Goal: Information Seeking & Learning: Learn about a topic

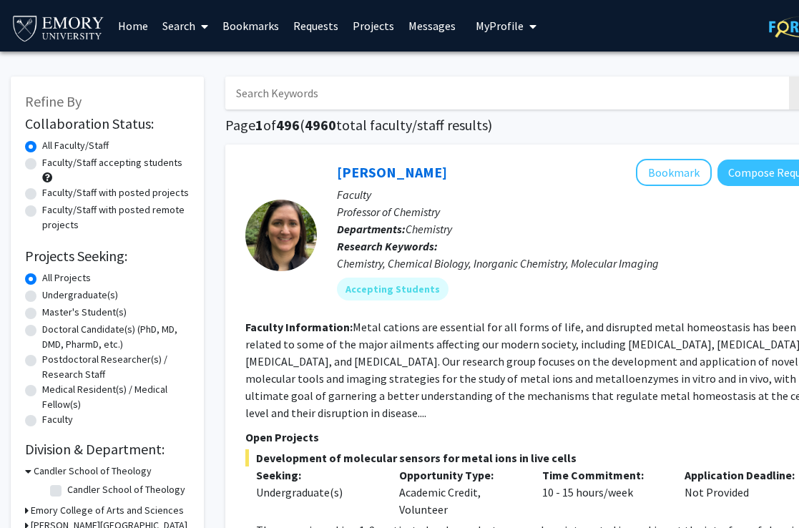
click at [42, 297] on label "Undergraduate(s)" at bounding box center [80, 295] width 76 height 15
click at [42, 297] on input "Undergraduate(s)" at bounding box center [46, 292] width 9 height 9
radio input "true"
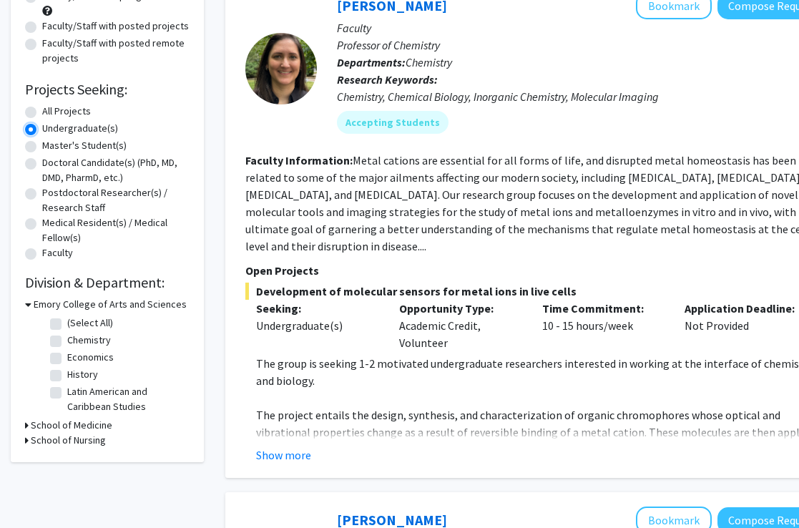
scroll to position [200, 0]
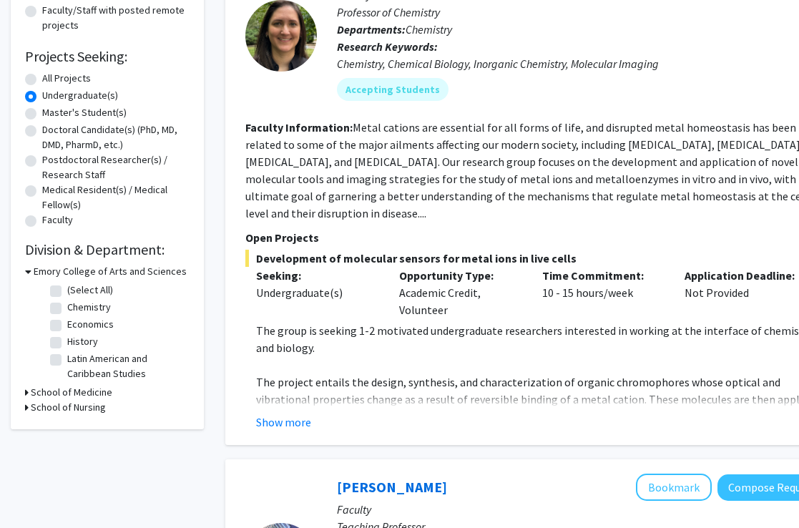
click at [49, 274] on h3 "Emory College of Arts and Sciences" at bounding box center [110, 271] width 153 height 15
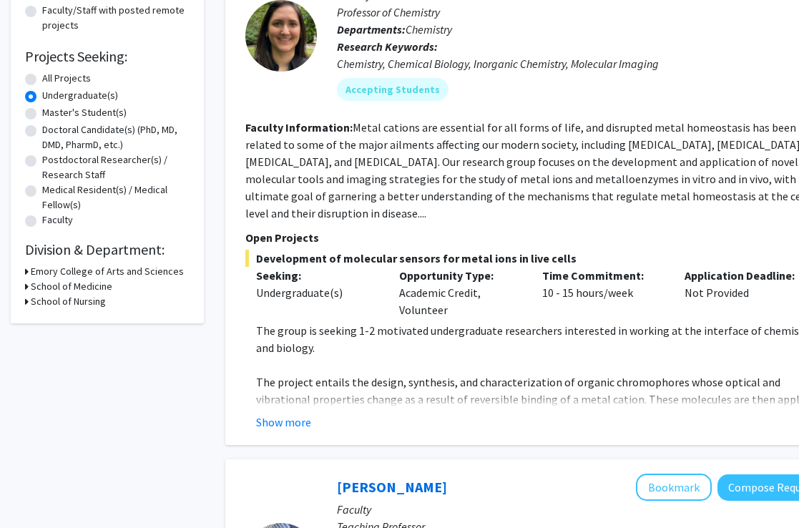
click at [49, 274] on h3 "Emory College of Arts and Sciences" at bounding box center [107, 271] width 153 height 15
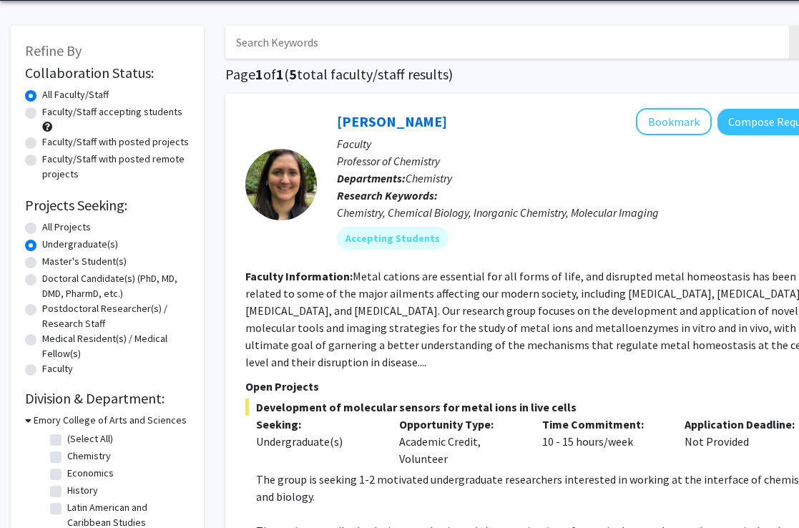
scroll to position [0, 0]
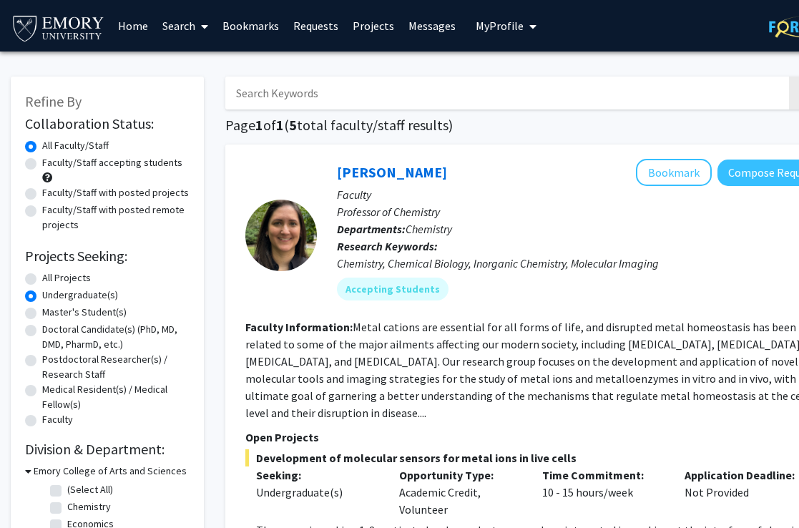
click at [42, 280] on label "All Projects" at bounding box center [66, 277] width 49 height 15
click at [42, 280] on input "All Projects" at bounding box center [46, 274] width 9 height 9
radio input "true"
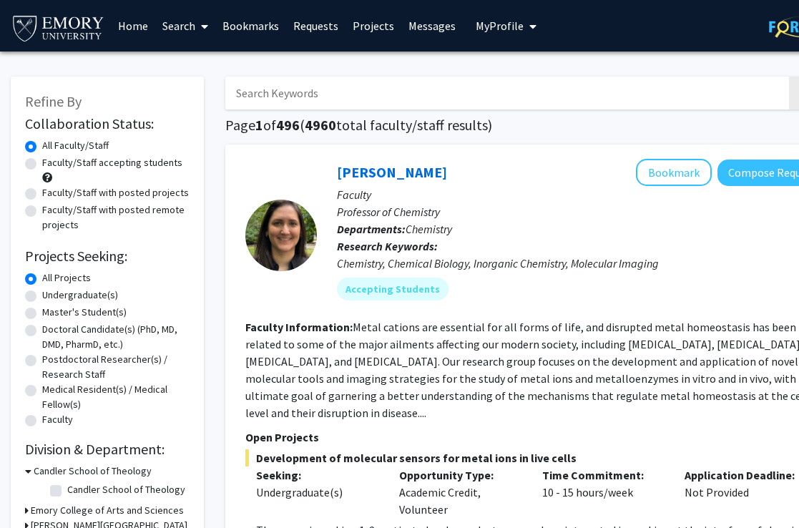
click at [42, 164] on label "Faculty/Staff accepting students" at bounding box center [112, 162] width 140 height 15
click at [42, 164] on input "Faculty/Staff accepting students" at bounding box center [46, 159] width 9 height 9
radio input "true"
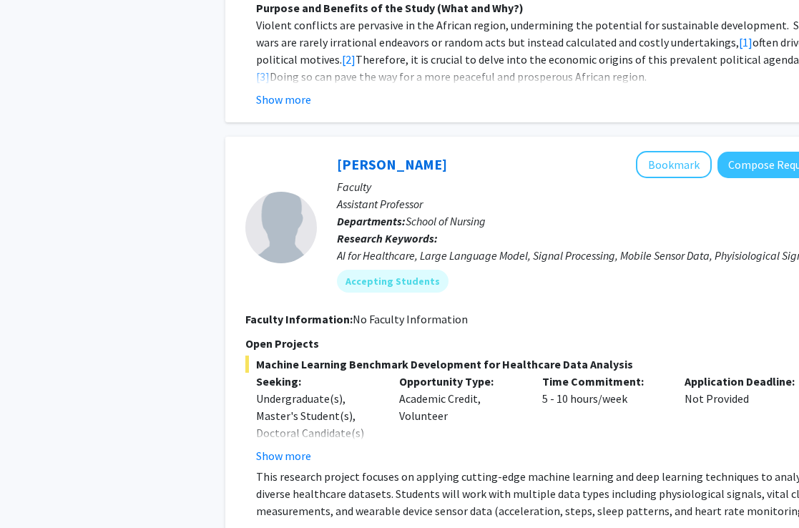
scroll to position [1060, 0]
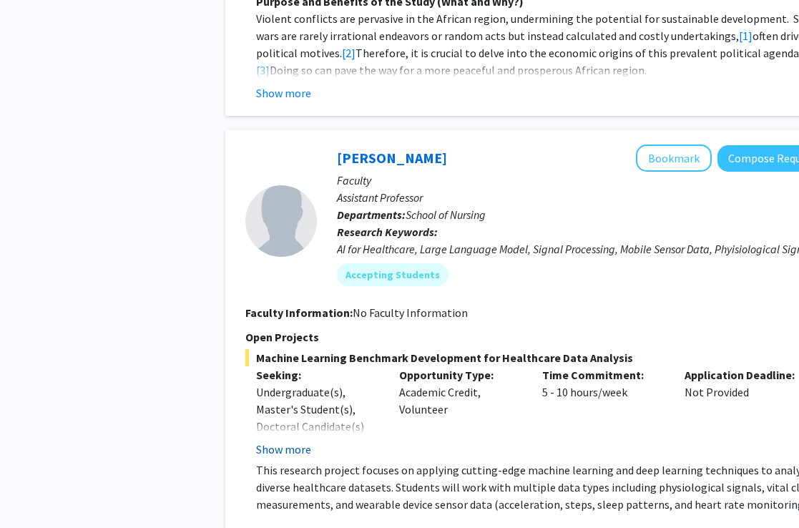
click at [270, 441] on button "Show more" at bounding box center [283, 449] width 55 height 17
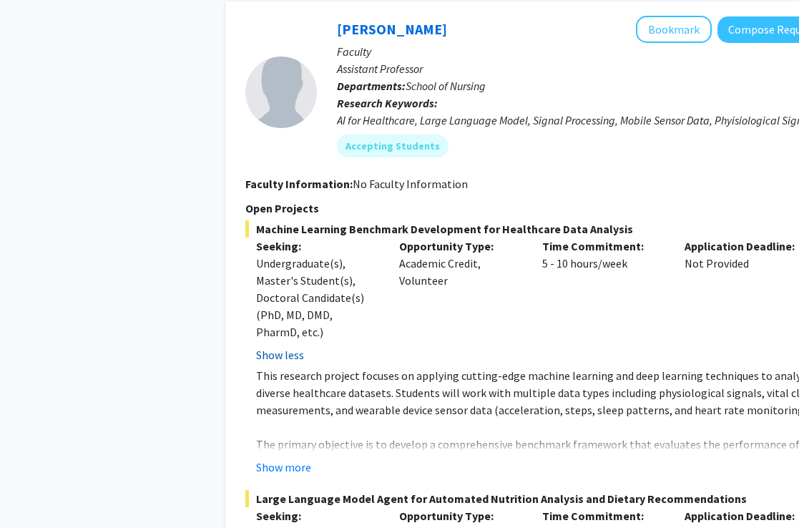
scroll to position [1287, 0]
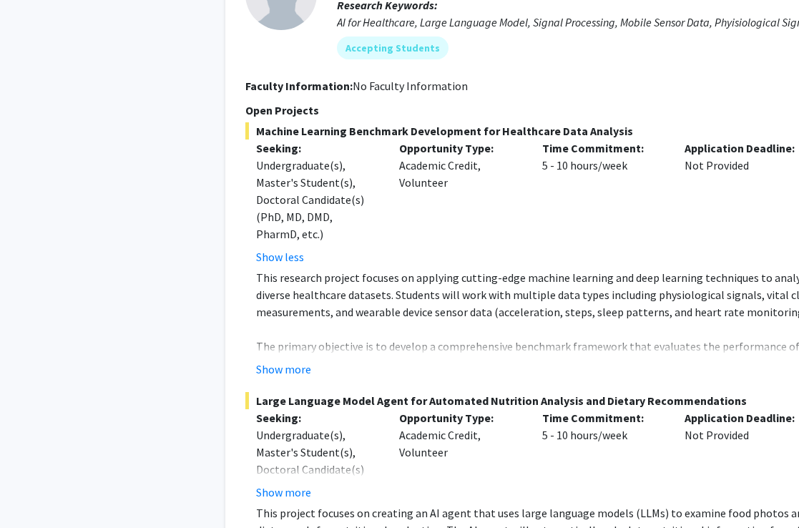
click at [277, 466] on div "Large Language Model Agent for Automated Nutrition Analysis and Dietary Recomme…" at bounding box center [536, 502] width 582 height 221
click at [277, 483] on button "Show more" at bounding box center [283, 491] width 55 height 17
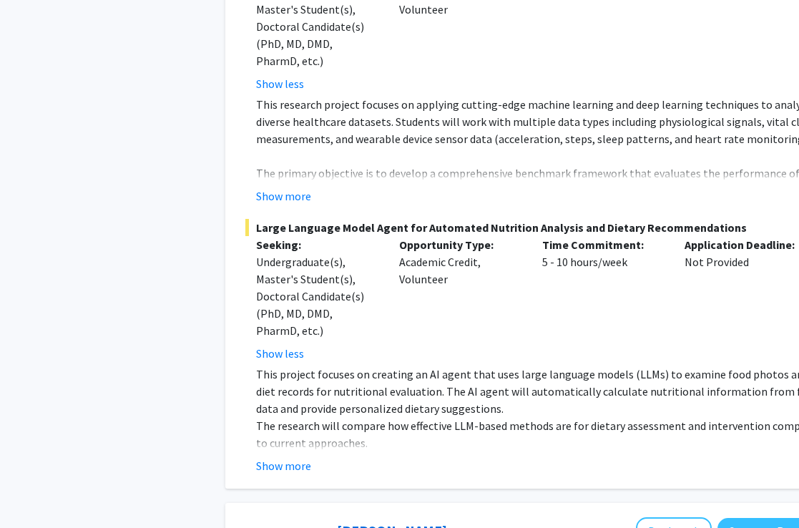
scroll to position [1468, 0]
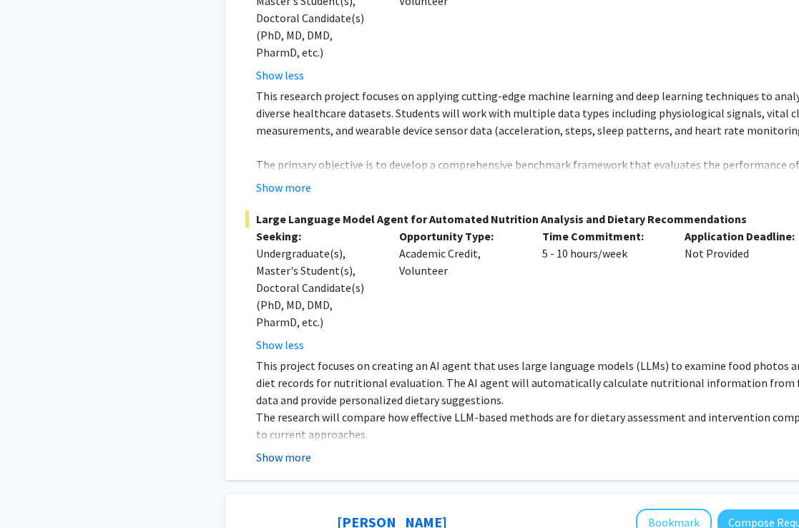
click at [276, 448] on button "Show more" at bounding box center [283, 456] width 55 height 17
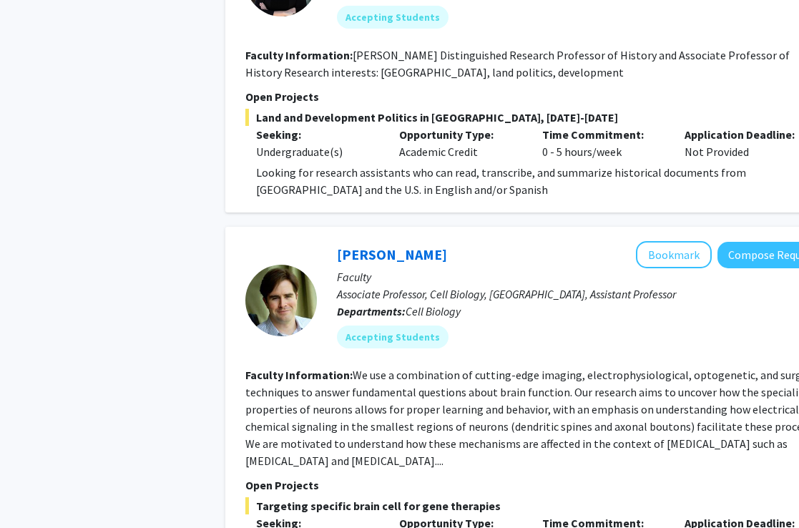
scroll to position [2278, 0]
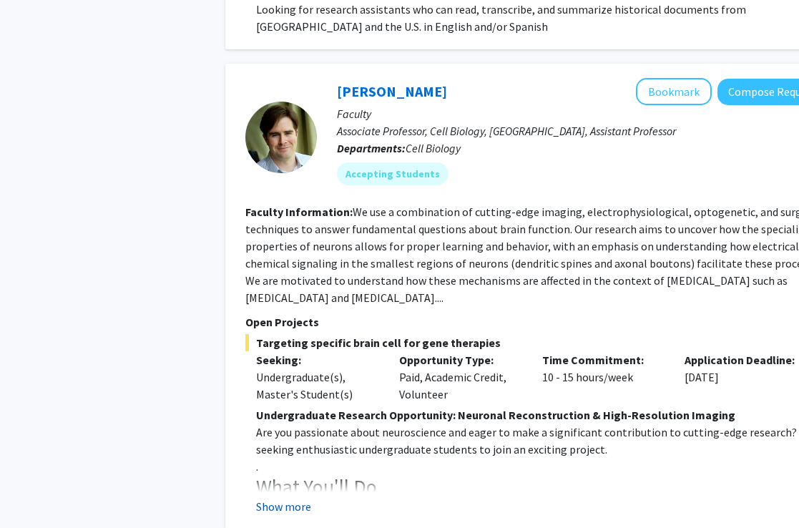
click at [288, 498] on button "Show more" at bounding box center [283, 506] width 55 height 17
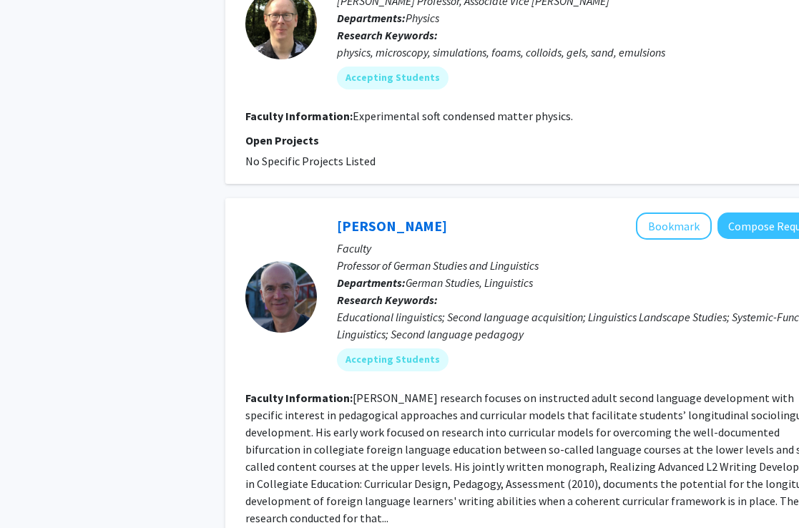
scroll to position [4494, 0]
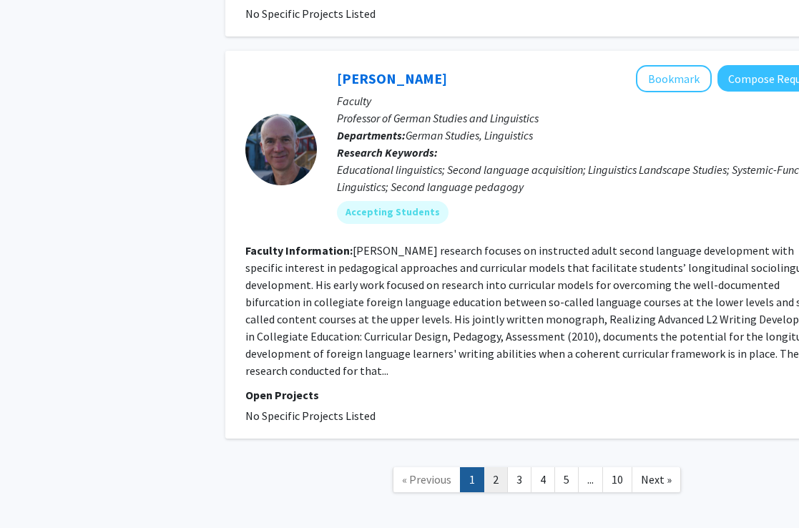
click at [486, 467] on link "2" at bounding box center [495, 479] width 24 height 25
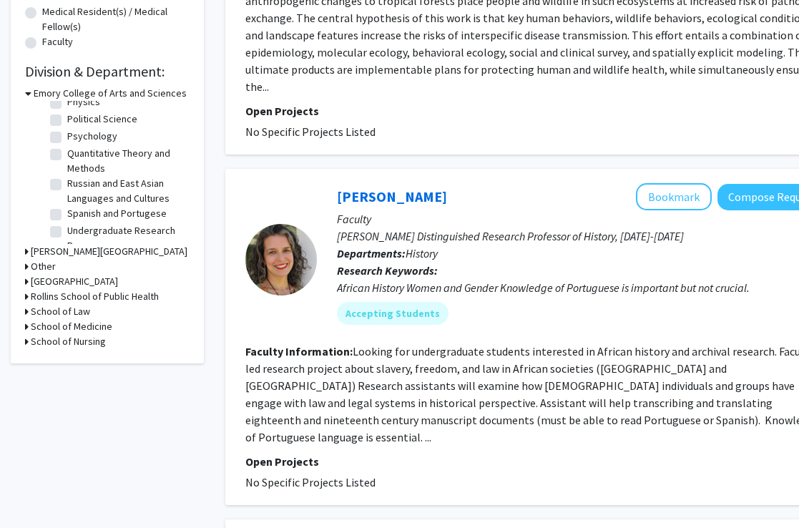
scroll to position [411, 0]
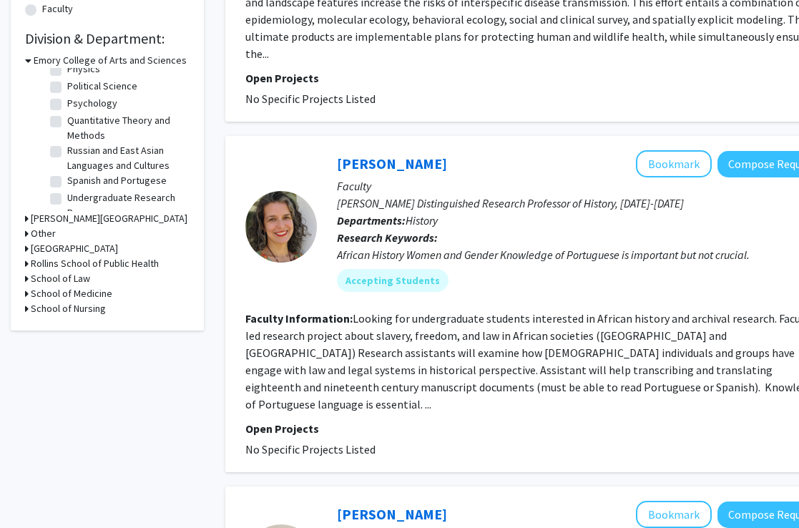
click at [53, 231] on h3 "Other" at bounding box center [43, 233] width 25 height 15
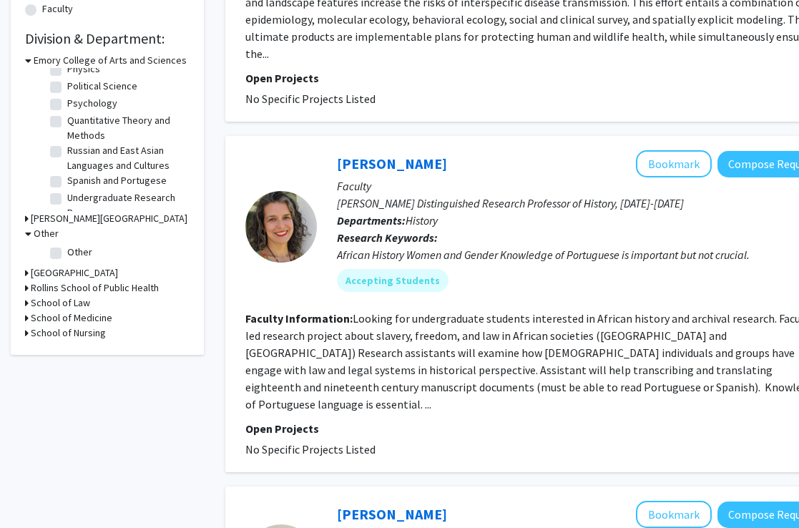
click at [56, 295] on h3 "Rollins School of Public Health" at bounding box center [95, 287] width 128 height 15
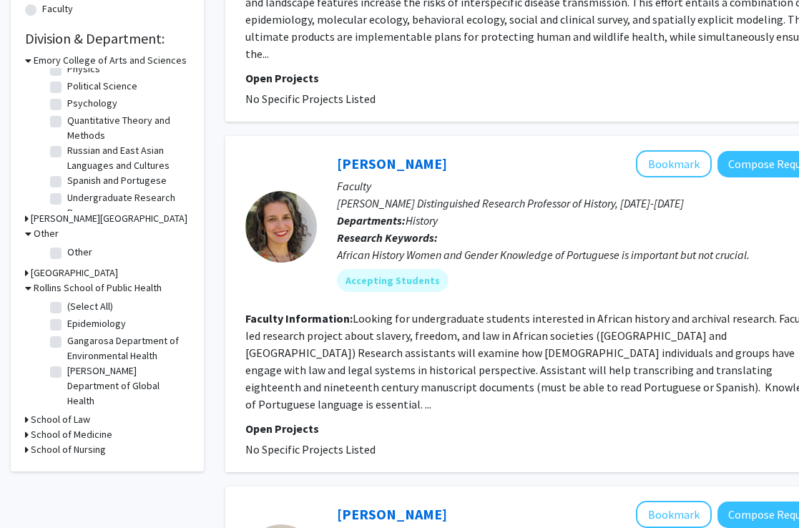
click at [67, 375] on label "[PERSON_NAME] Department of Global Health" at bounding box center [126, 385] width 119 height 45
click at [67, 373] on input "[PERSON_NAME] Department of Global Health" at bounding box center [71, 367] width 9 height 9
checkbox input "true"
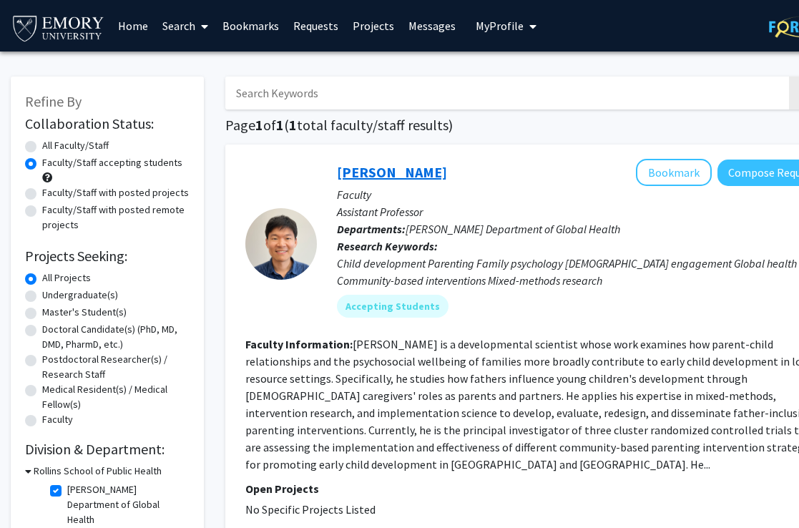
click at [366, 178] on link "[PERSON_NAME]" at bounding box center [392, 172] width 110 height 18
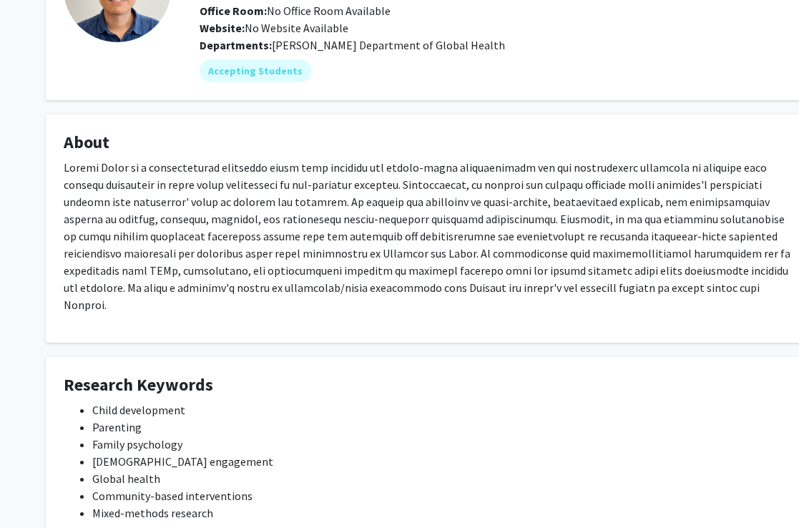
scroll to position [0, 1]
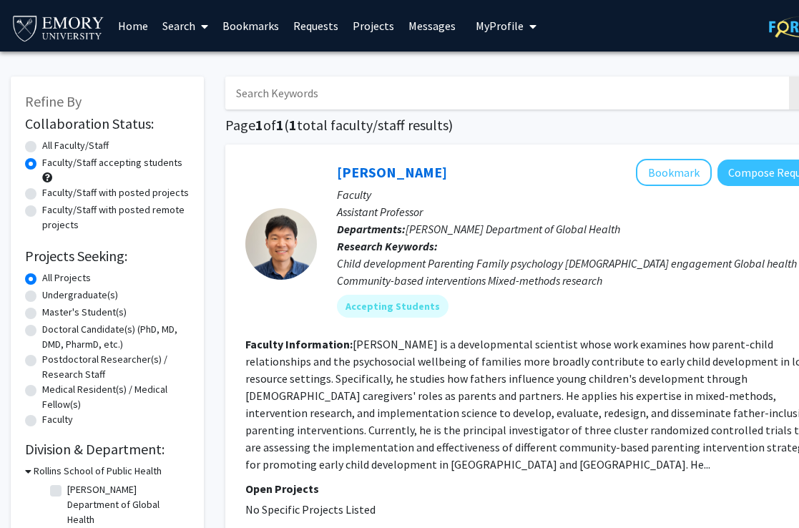
checkbox input "false"
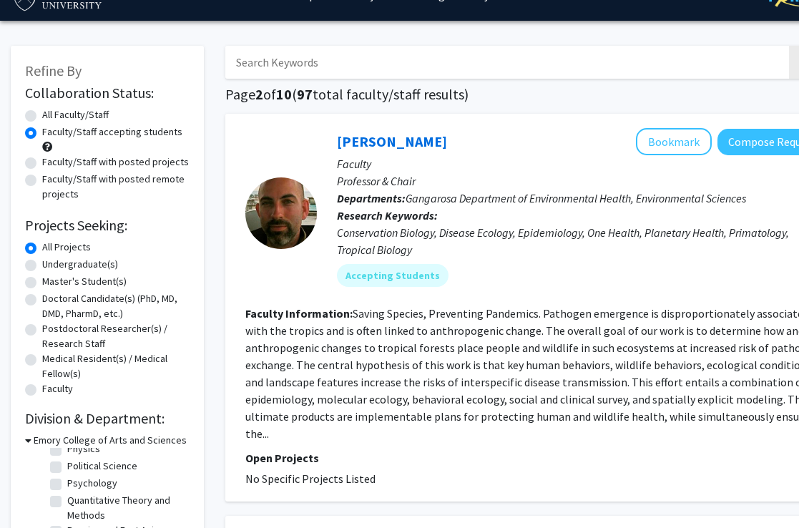
scroll to position [331, 0]
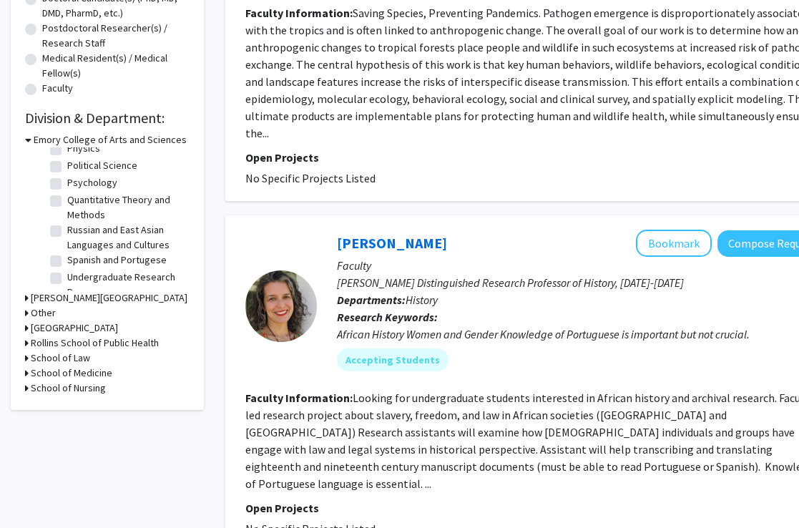
click at [47, 260] on fg-checkbox-list "(Select All) (Select All) Art History Art History Biology Biology Business Oper…" at bounding box center [117, 5] width 143 height 595
click at [67, 270] on label "Undergraduate Research Programs" at bounding box center [126, 285] width 119 height 30
click at [67, 270] on input "Undergraduate Research Programs" at bounding box center [71, 274] width 9 height 9
checkbox input "true"
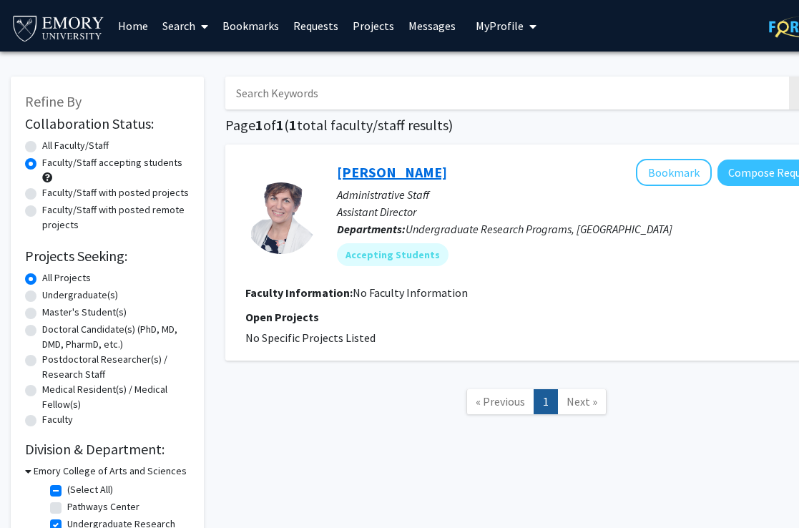
click at [419, 175] on link "[PERSON_NAME]" at bounding box center [392, 172] width 110 height 18
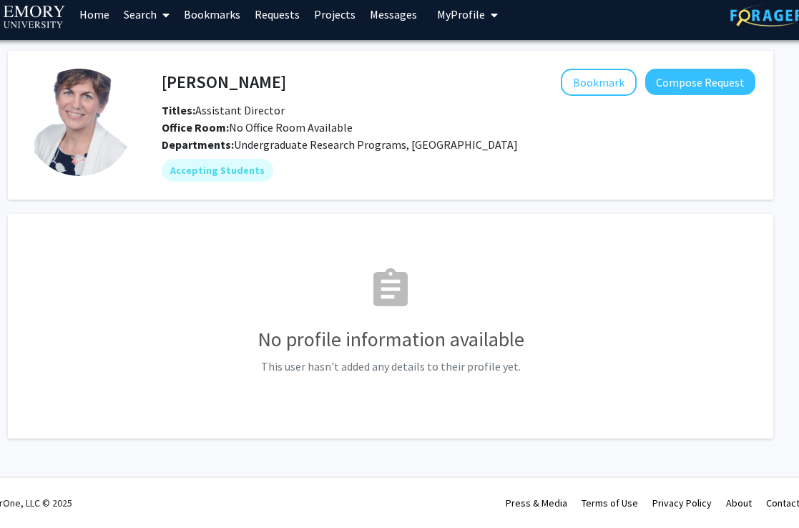
scroll to position [0, 39]
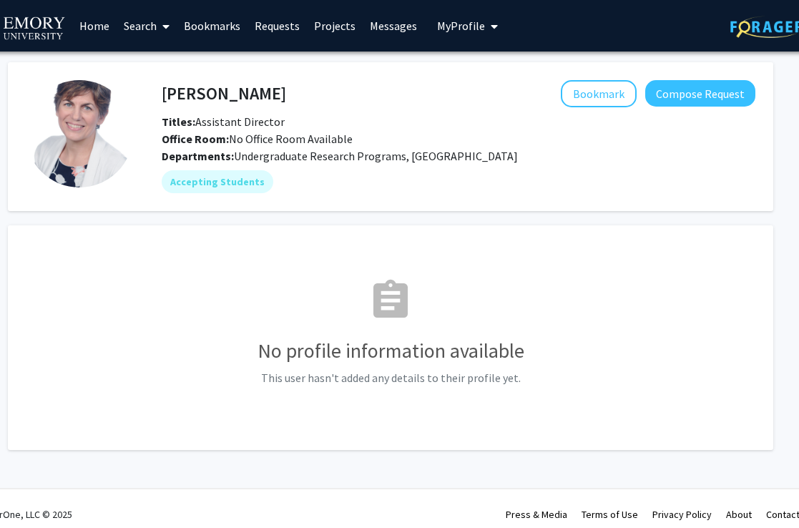
click at [317, 24] on link "Projects" at bounding box center [335, 26] width 56 height 50
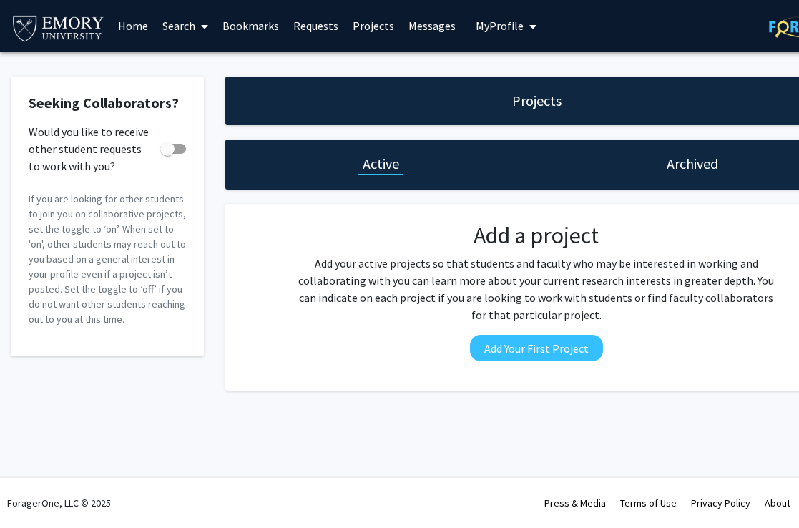
click at [700, 159] on h1 "Archived" at bounding box center [692, 164] width 51 height 20
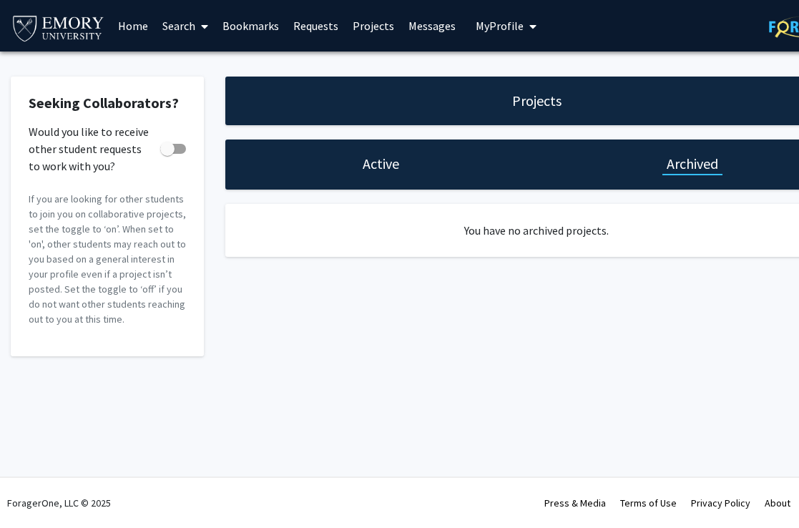
click at [192, 29] on link "Search" at bounding box center [185, 26] width 60 height 50
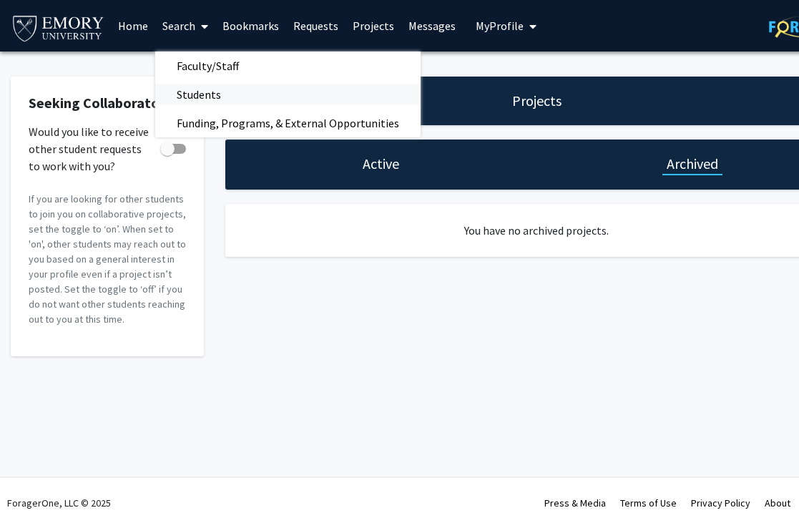
click at [206, 82] on span "Students" at bounding box center [198, 94] width 87 height 29
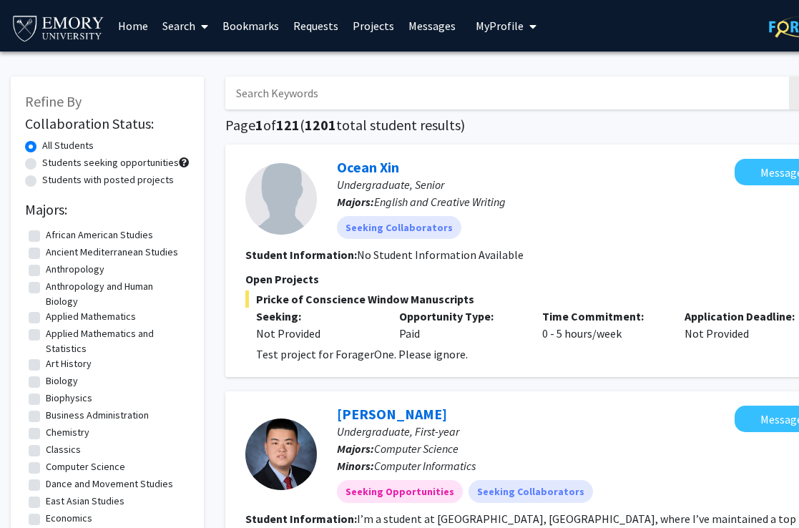
click at [105, 162] on label "Students seeking opportunities" at bounding box center [110, 162] width 137 height 15
click at [51, 162] on input "Students seeking opportunities" at bounding box center [46, 159] width 9 height 9
radio input "true"
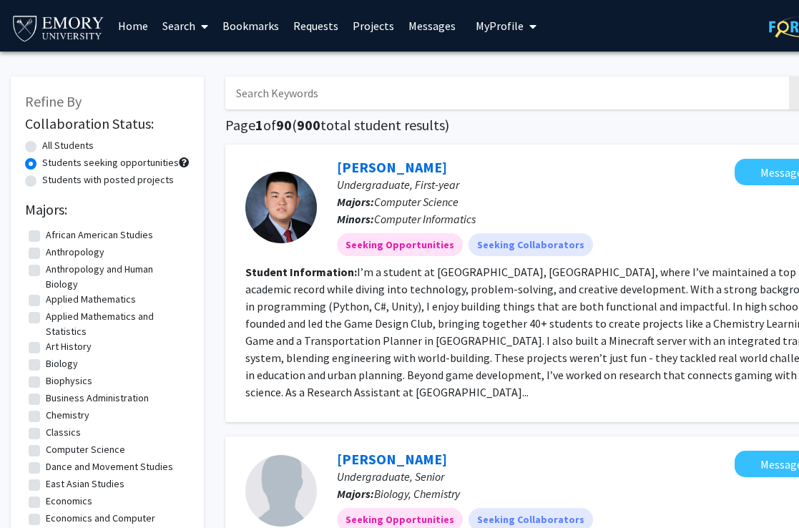
click at [103, 173] on label "Students with posted projects" at bounding box center [108, 179] width 132 height 15
click at [51, 173] on input "Students with posted projects" at bounding box center [46, 176] width 9 height 9
radio input "true"
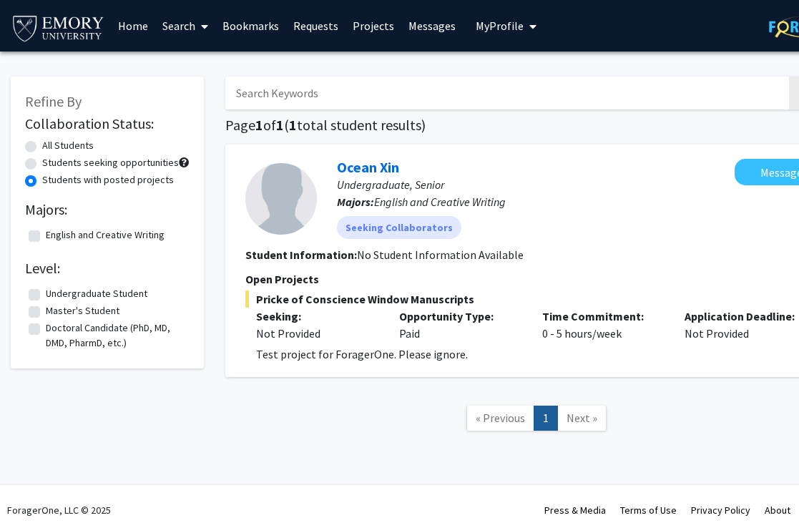
click at [82, 132] on h2 "Collaboration Status:" at bounding box center [107, 123] width 164 height 17
click at [48, 142] on label "All Students" at bounding box center [67, 145] width 51 height 15
click at [48, 142] on input "All Students" at bounding box center [46, 142] width 9 height 9
radio input "true"
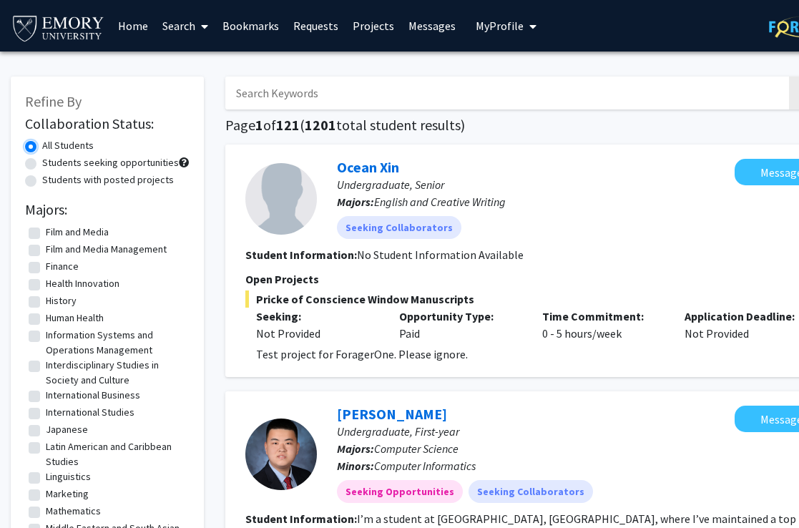
scroll to position [424, 0]
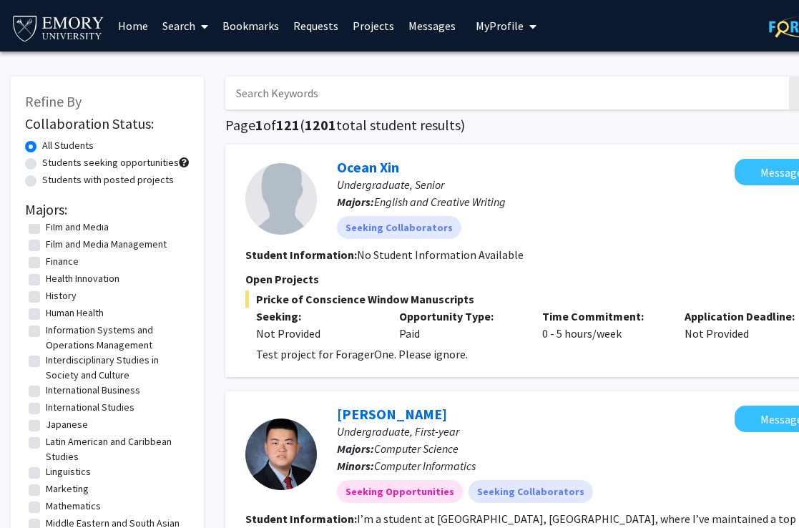
click at [46, 317] on label "Human Health" at bounding box center [75, 312] width 58 height 15
click at [46, 315] on input "Human Health" at bounding box center [50, 309] width 9 height 9
checkbox input "true"
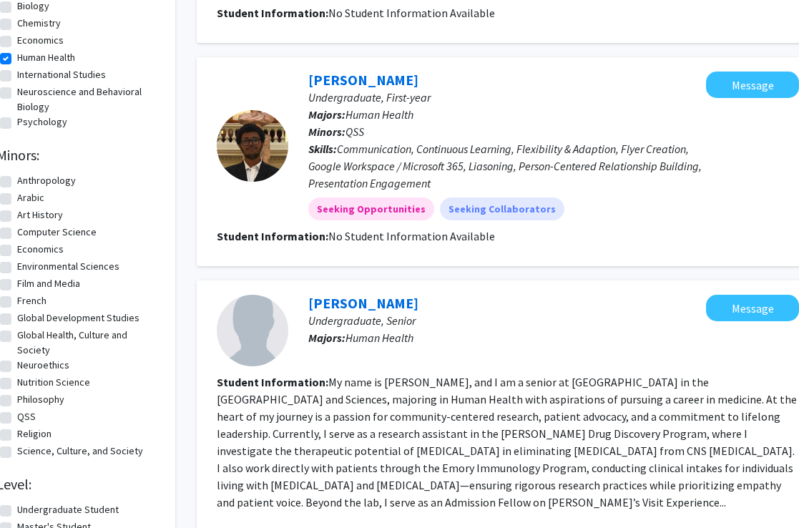
scroll to position [259, 31]
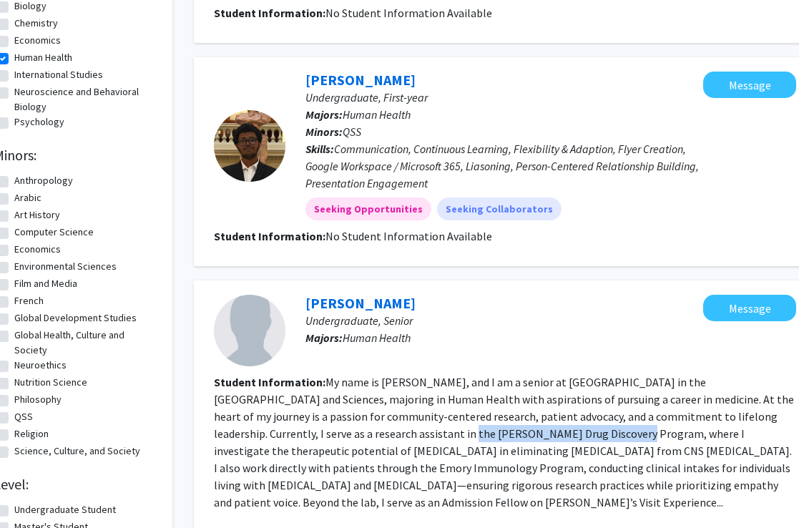
drag, startPoint x: 335, startPoint y: 434, endPoint x: 498, endPoint y: 434, distance: 163.8
click at [501, 436] on fg-read-more "My name is [PERSON_NAME], and I am a senior at [GEOGRAPHIC_DATA] in the [GEOGRA…" at bounding box center [504, 442] width 580 height 134
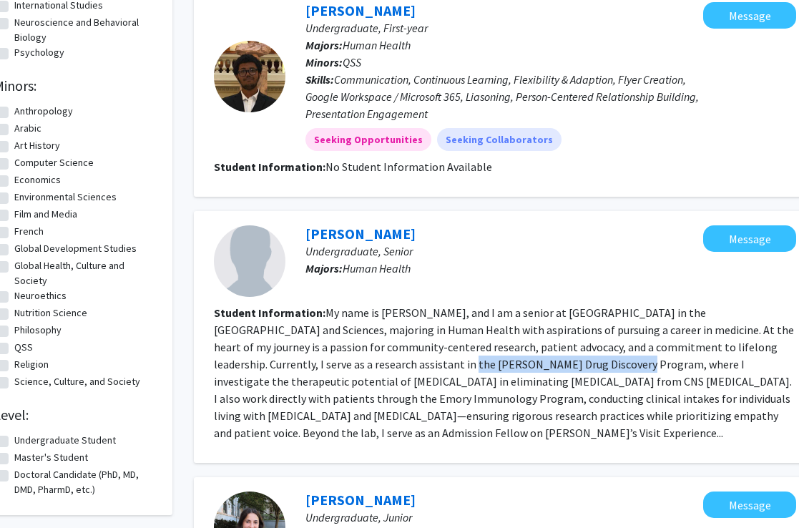
scroll to position [361, 31]
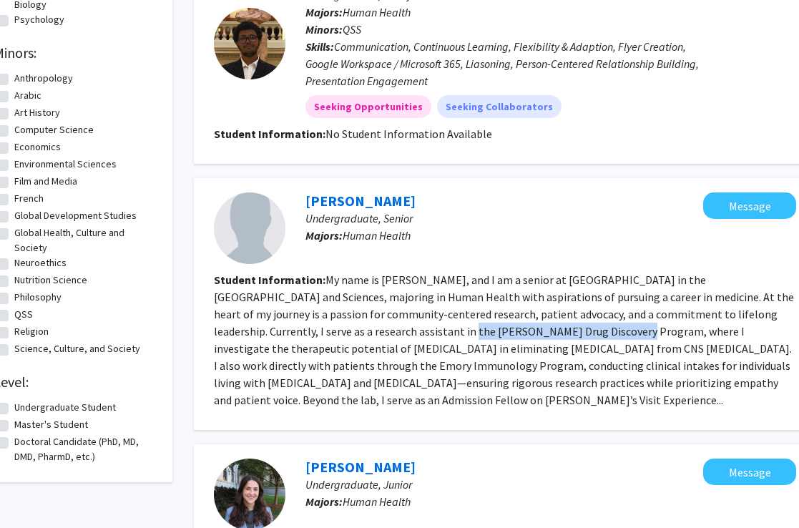
copy fg-read-more "[PERSON_NAME] Drug Discovery Progra"
